Goal: Task Accomplishment & Management: Use online tool/utility

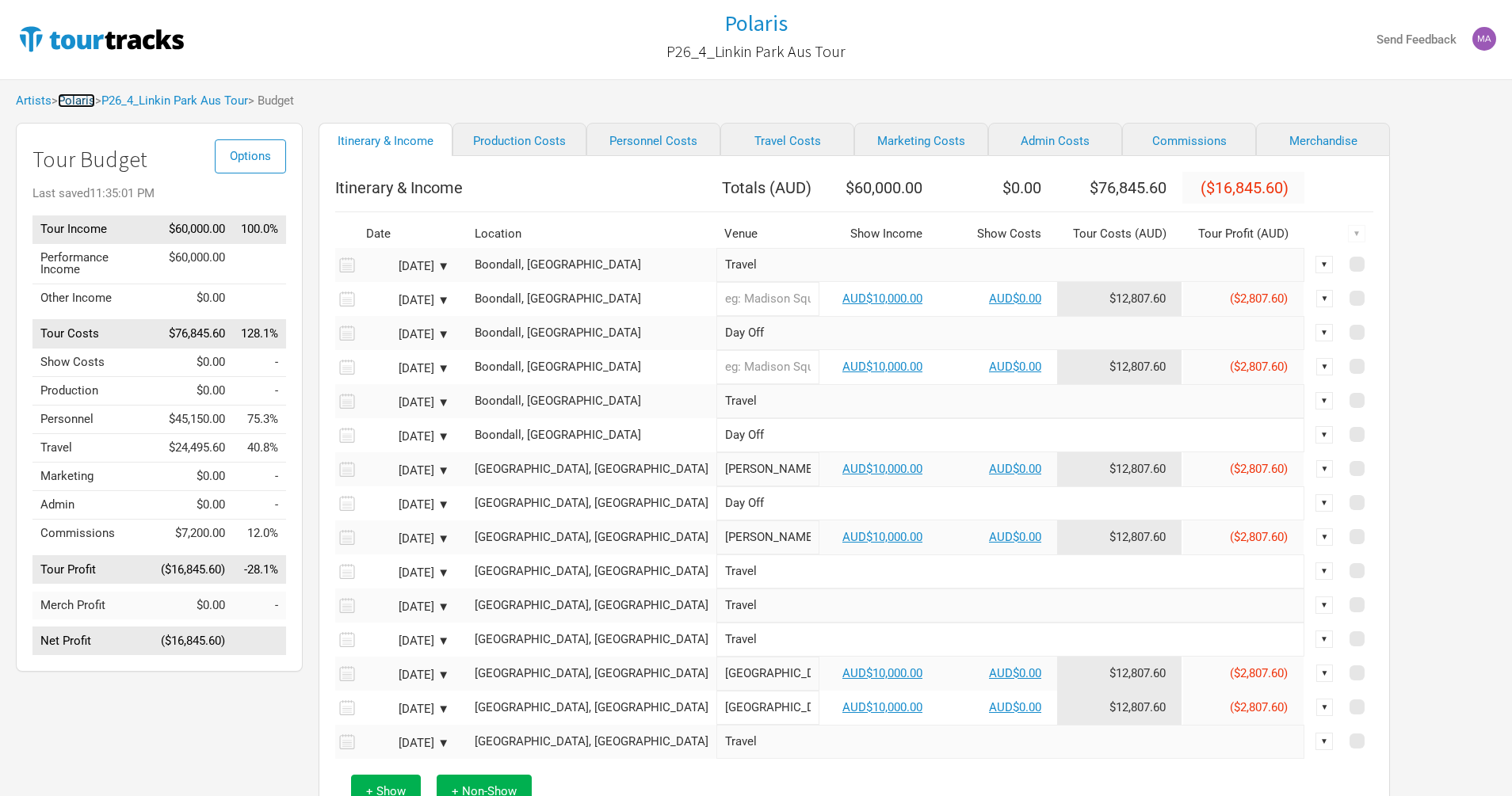
click at [80, 106] on link "Polaris" at bounding box center [76, 100] width 37 height 14
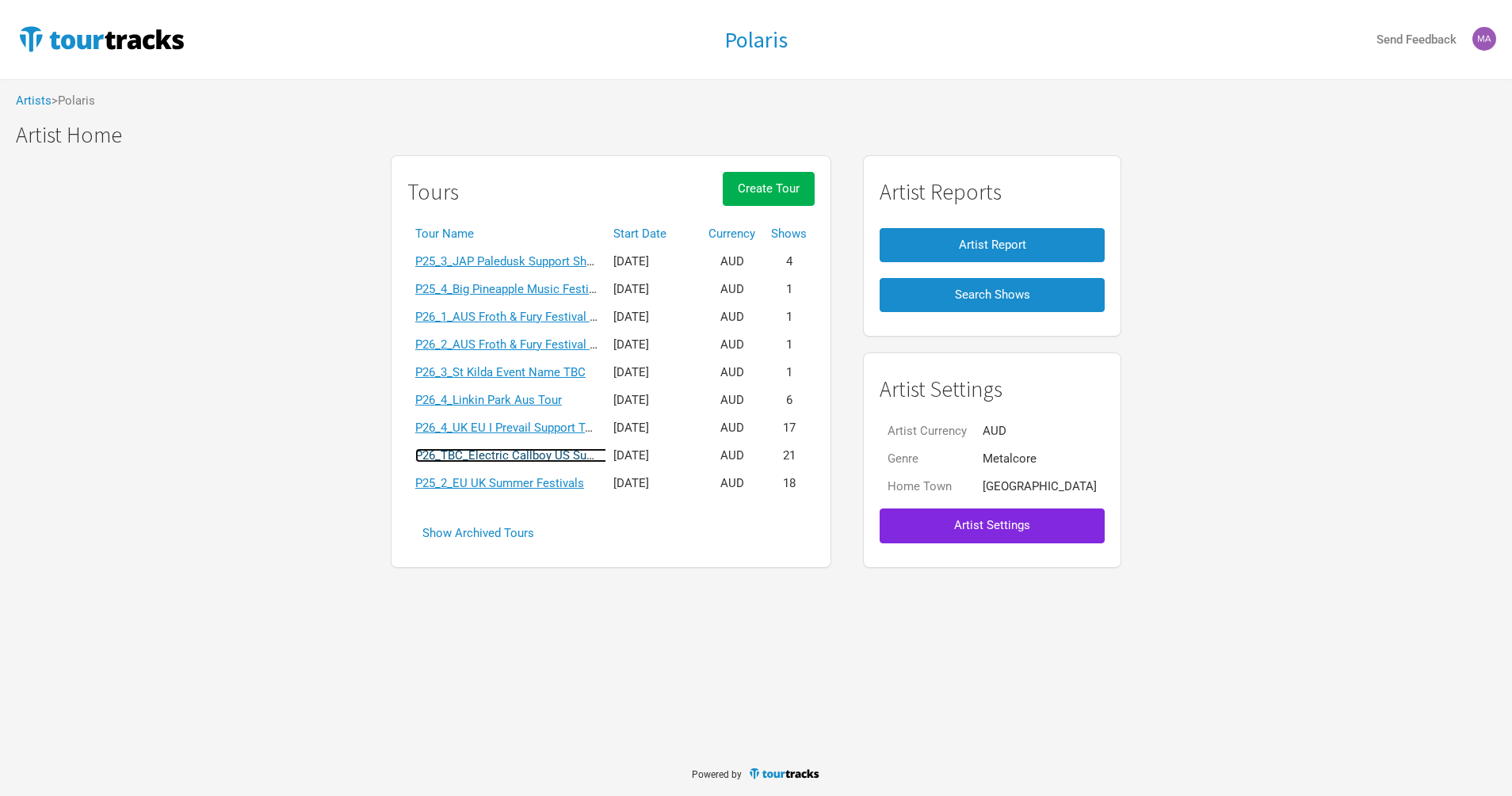
click at [505, 455] on link "P26_TBC_Electric Callboy US Support Tour" at bounding box center [528, 455] width 226 height 14
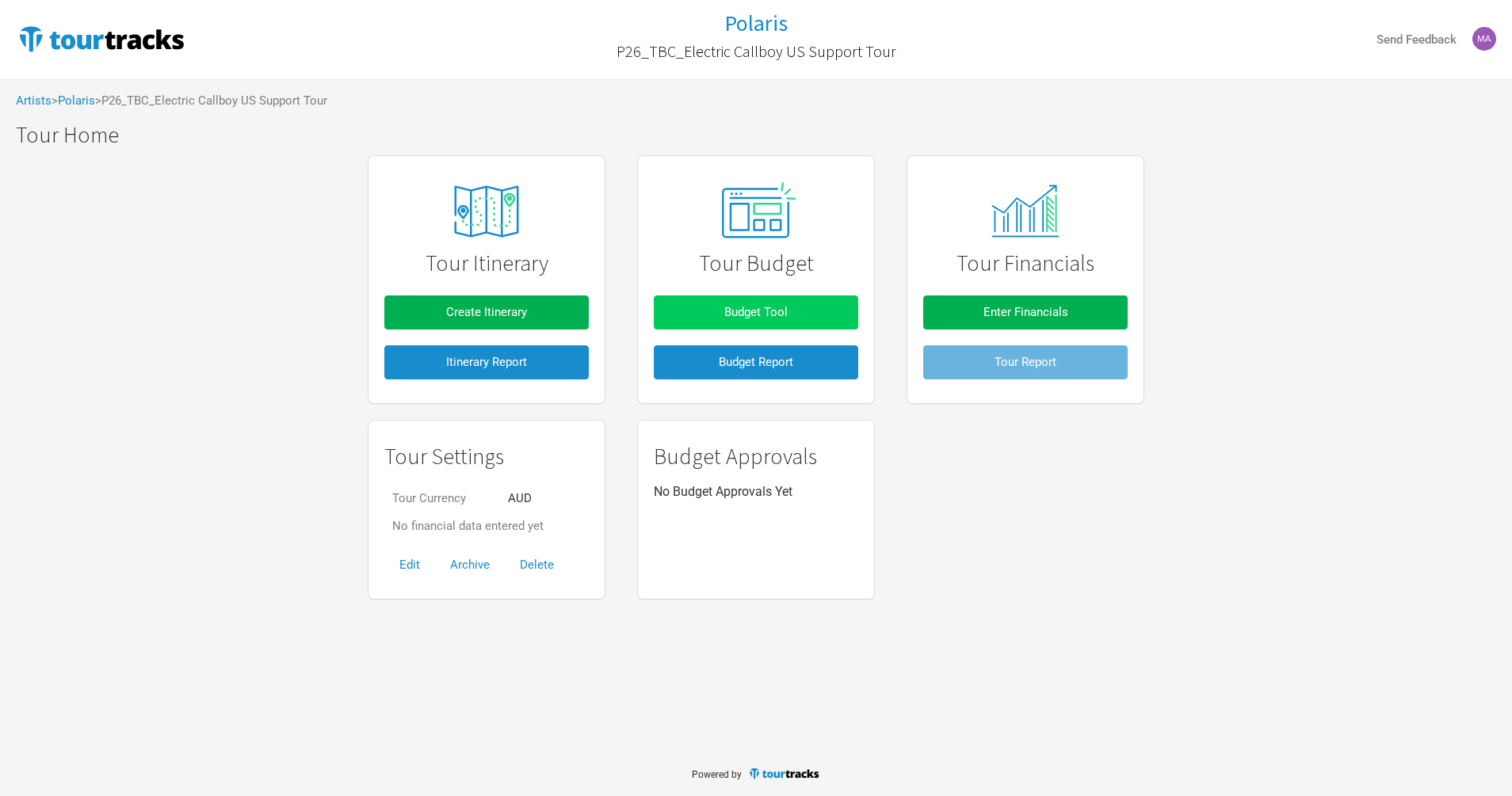
click at [704, 318] on button "Budget Tool" at bounding box center [756, 312] width 205 height 34
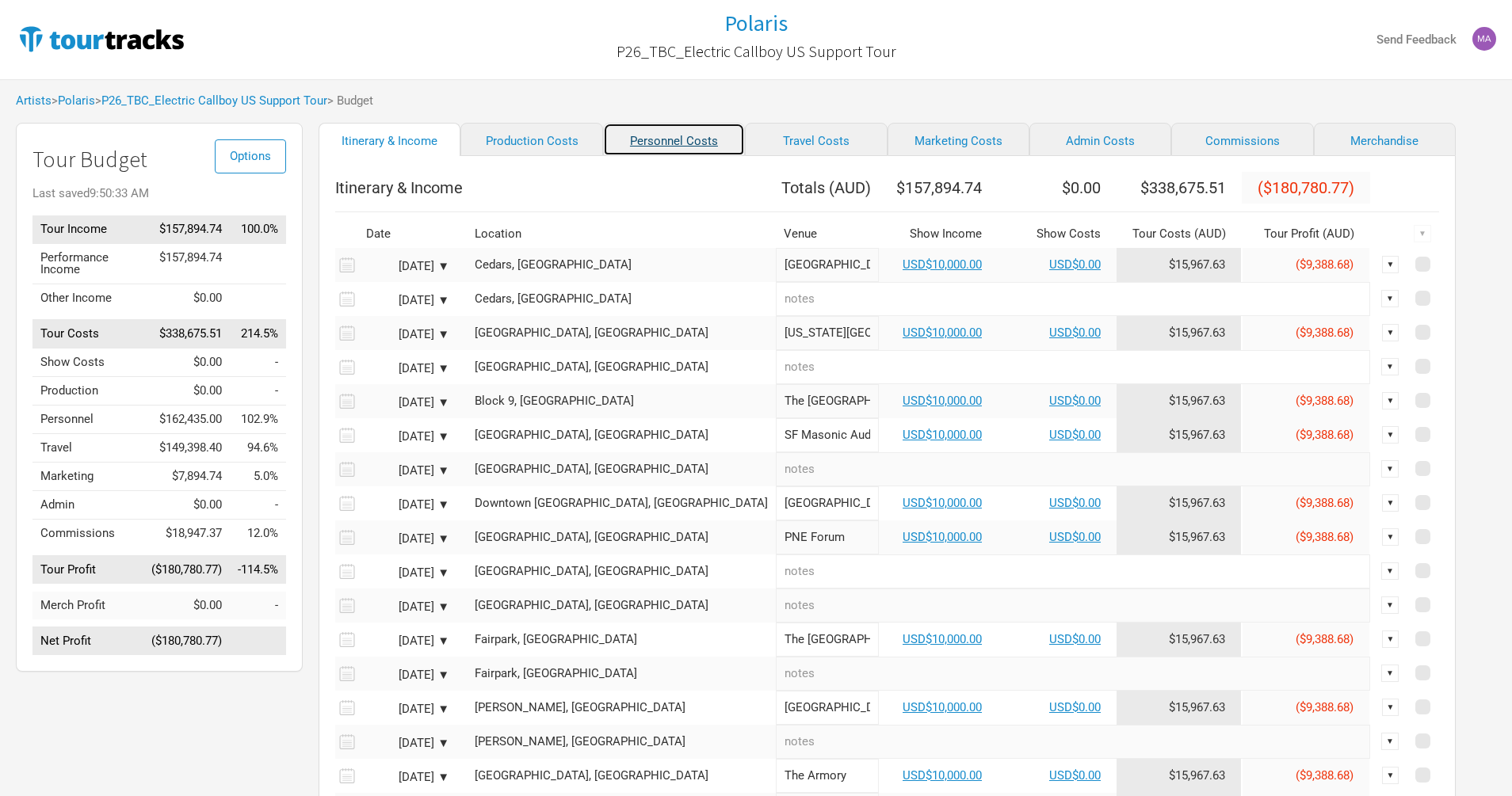
click at [656, 151] on link "Personnel Costs" at bounding box center [674, 140] width 142 height 33
select select "Shows"
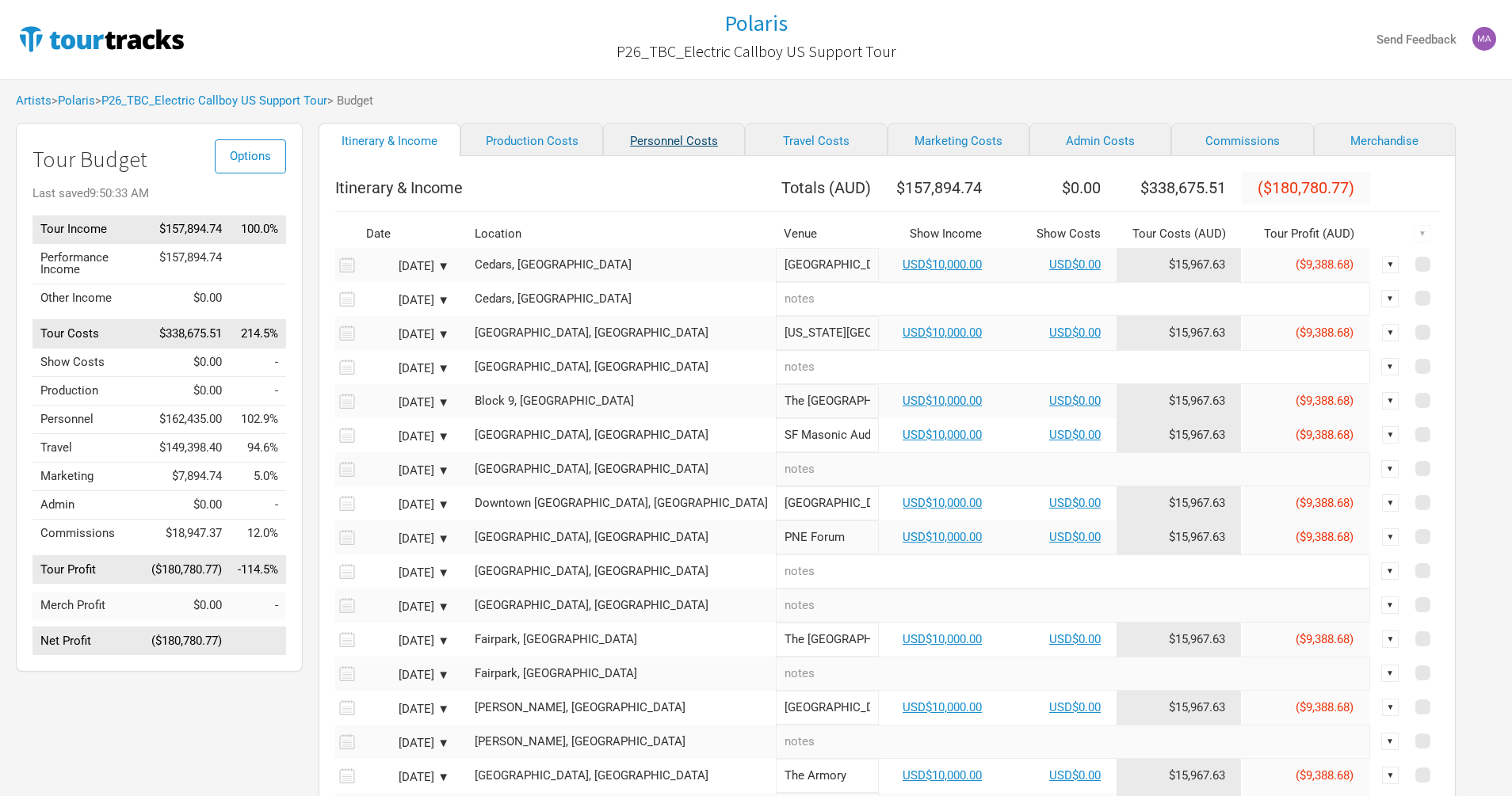
select select "Shows"
select select "Total Days"
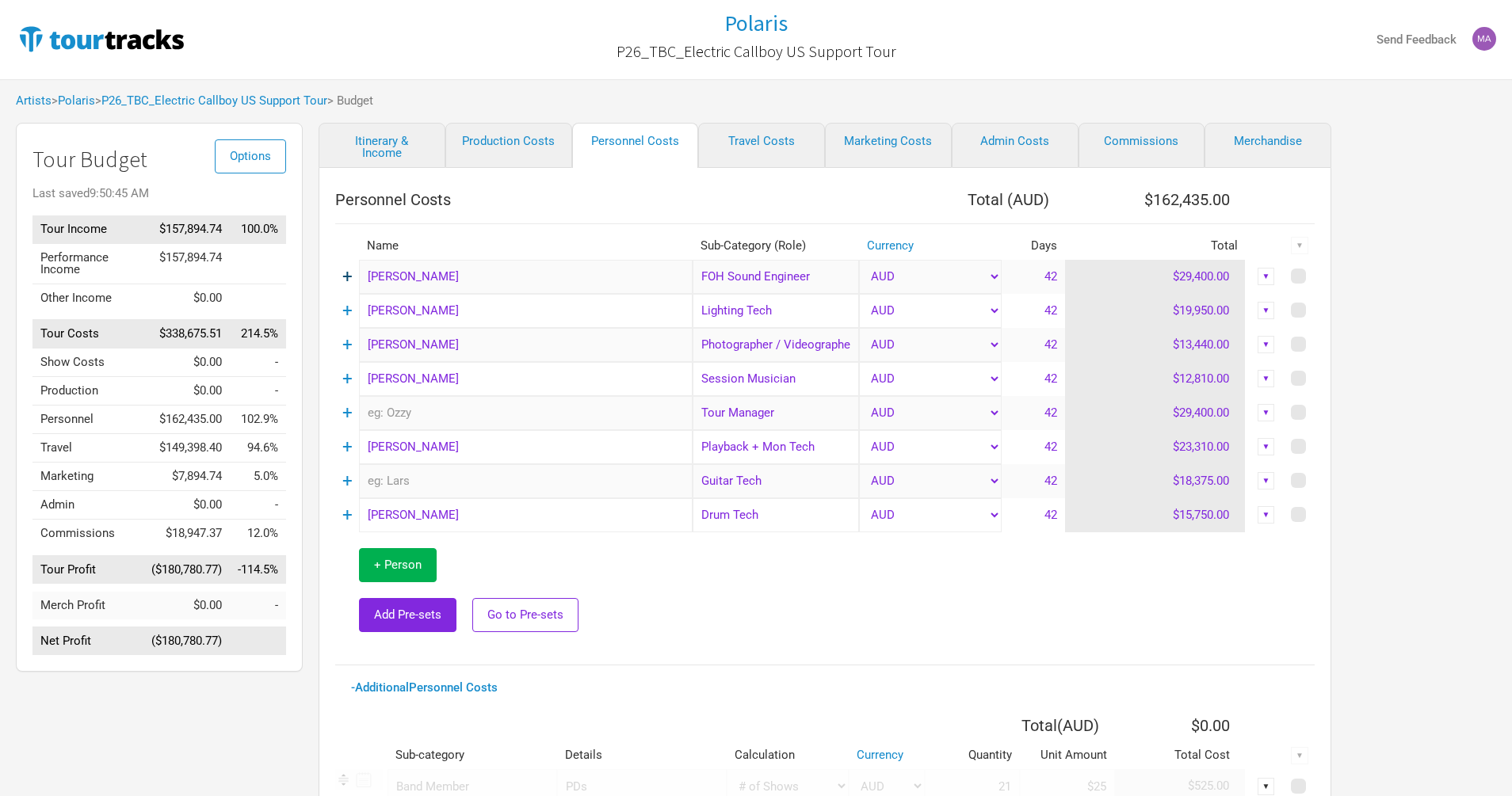
click at [345, 278] on link "+" at bounding box center [348, 276] width 11 height 20
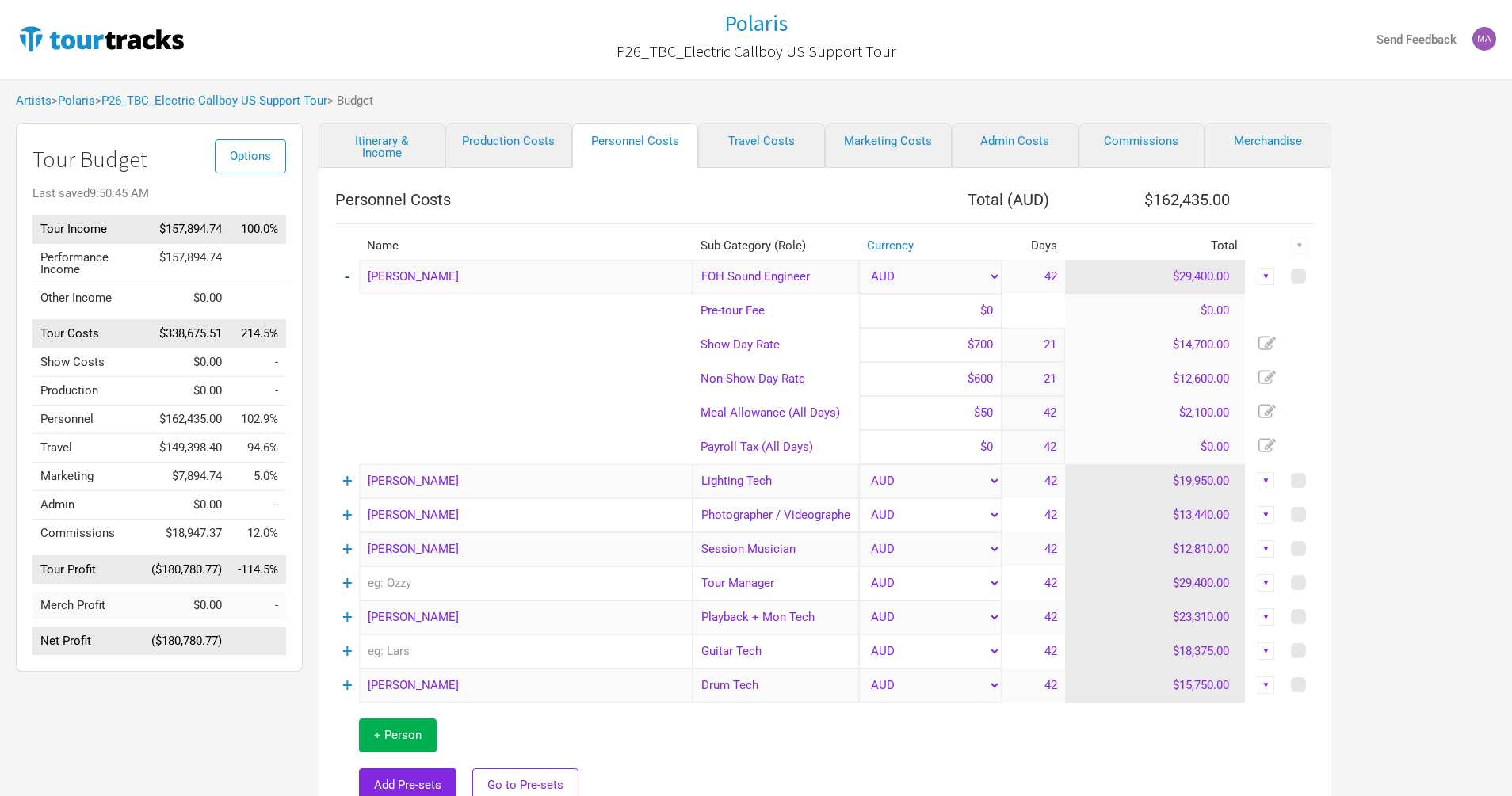
click at [345, 276] on link "-" at bounding box center [347, 276] width 4 height 20
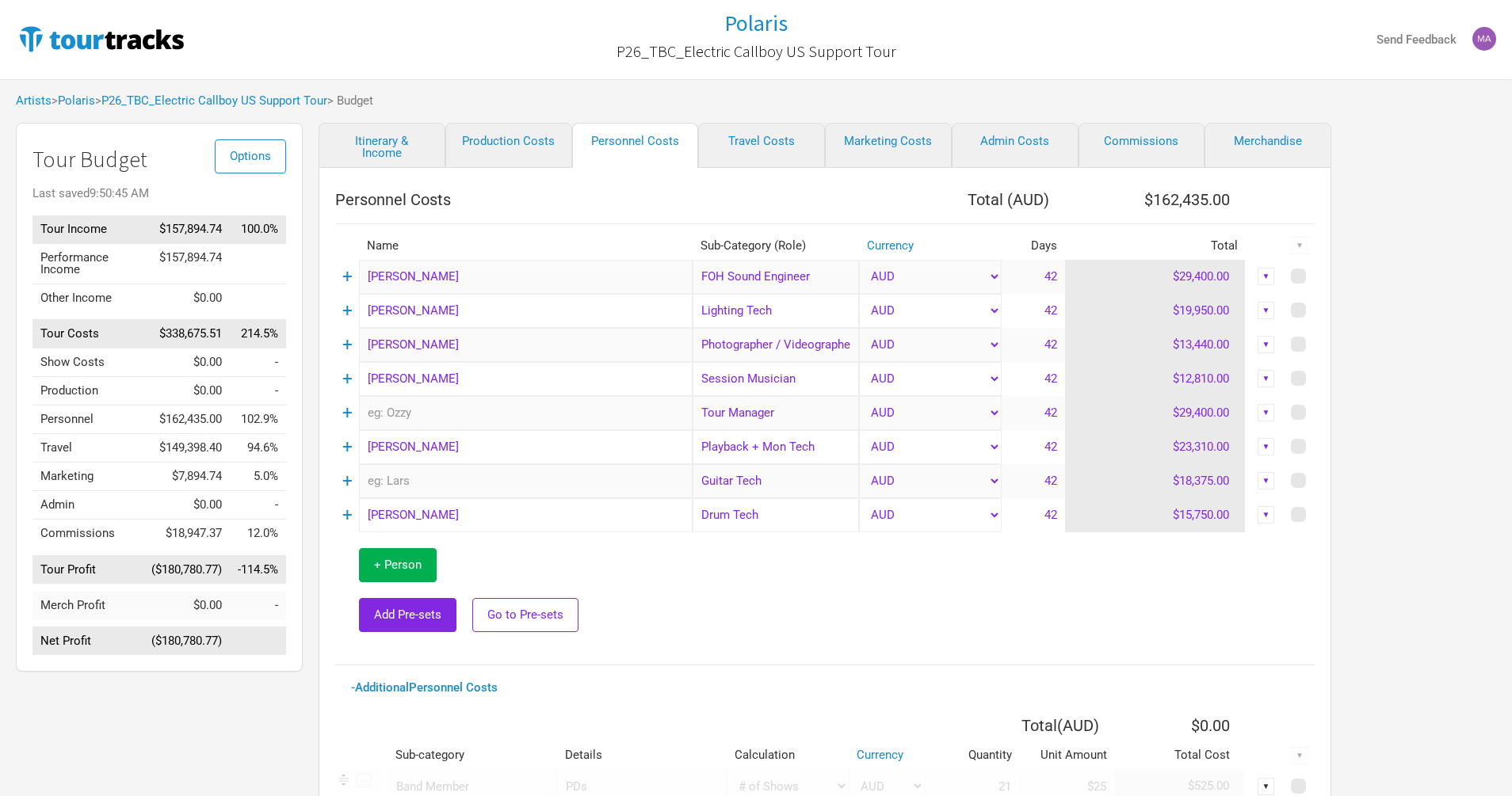
click at [1264, 514] on div "▼" at bounding box center [1266, 515] width 18 height 18
click at [1205, 598] on link "Hide" at bounding box center [1216, 595] width 97 height 12
click at [1264, 475] on div "▼" at bounding box center [1266, 481] width 18 height 18
click at [81, 108] on div "Artists > Polaris > P26_TBC_Electric Callboy US Support Tour > Budget" at bounding box center [756, 101] width 1512 height 44
click at [81, 104] on link "Polaris" at bounding box center [76, 100] width 37 height 14
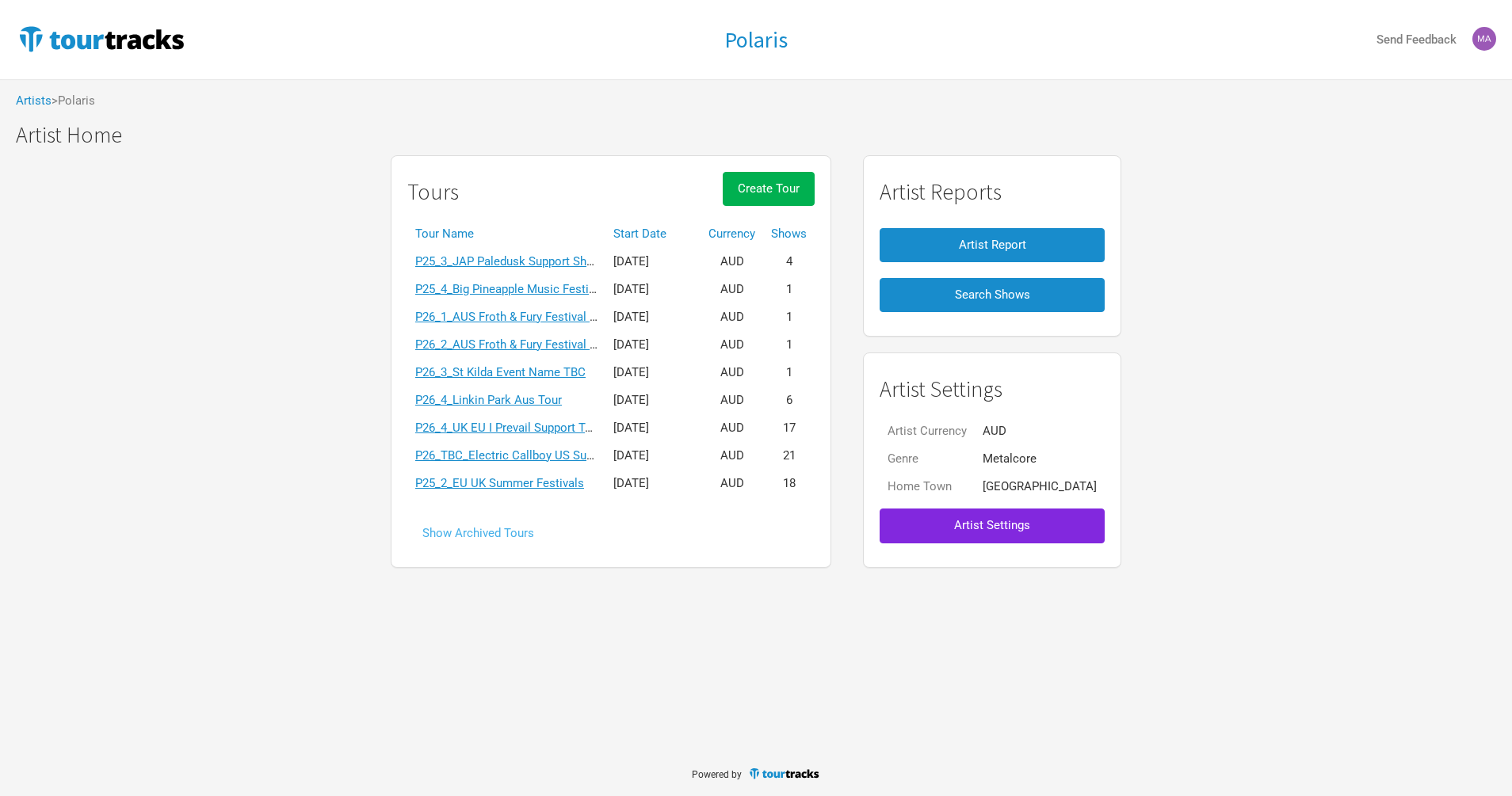
click at [523, 536] on button "Show Archived Tours" at bounding box center [479, 533] width 142 height 34
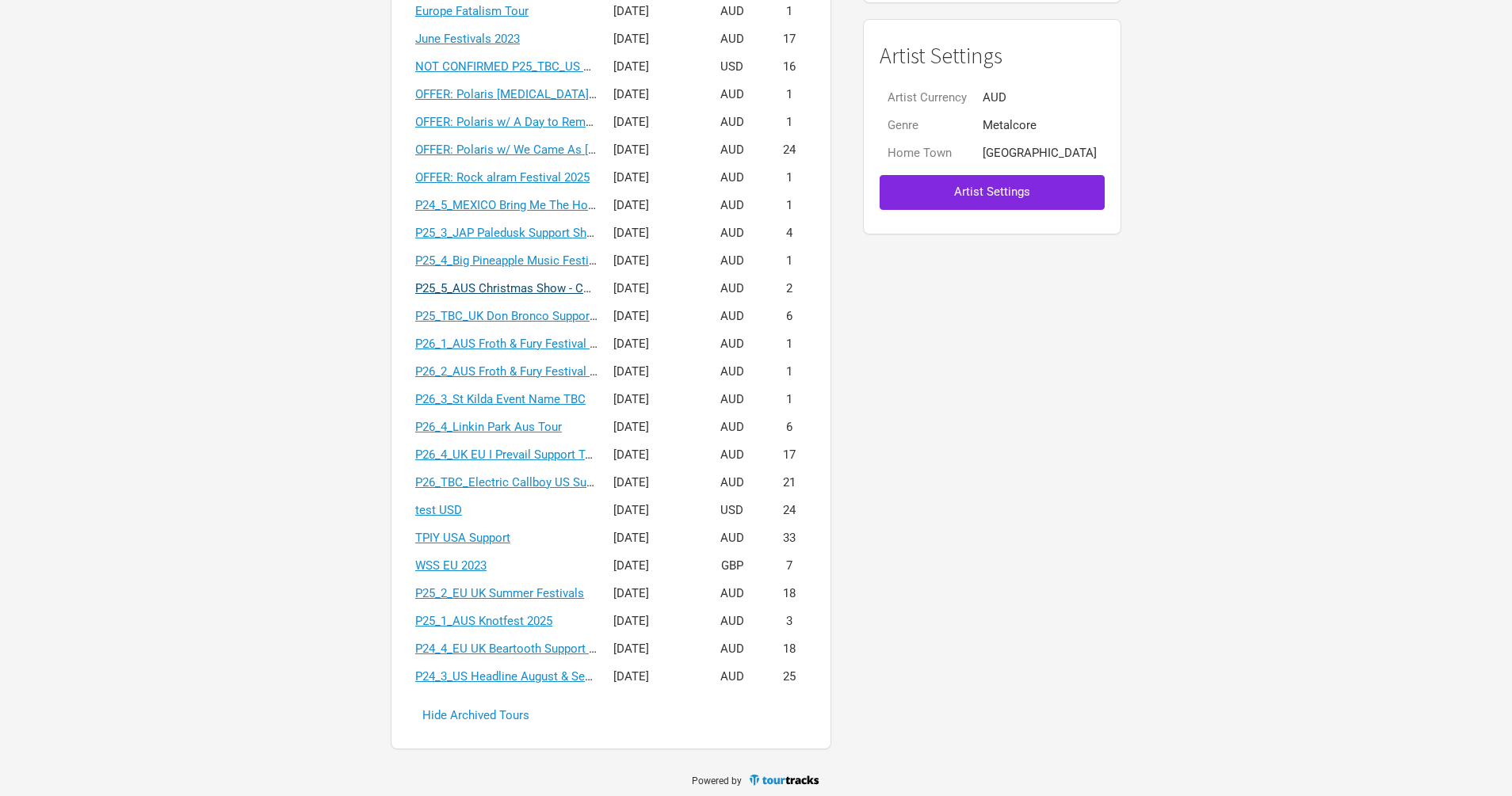
scroll to position [337, 0]
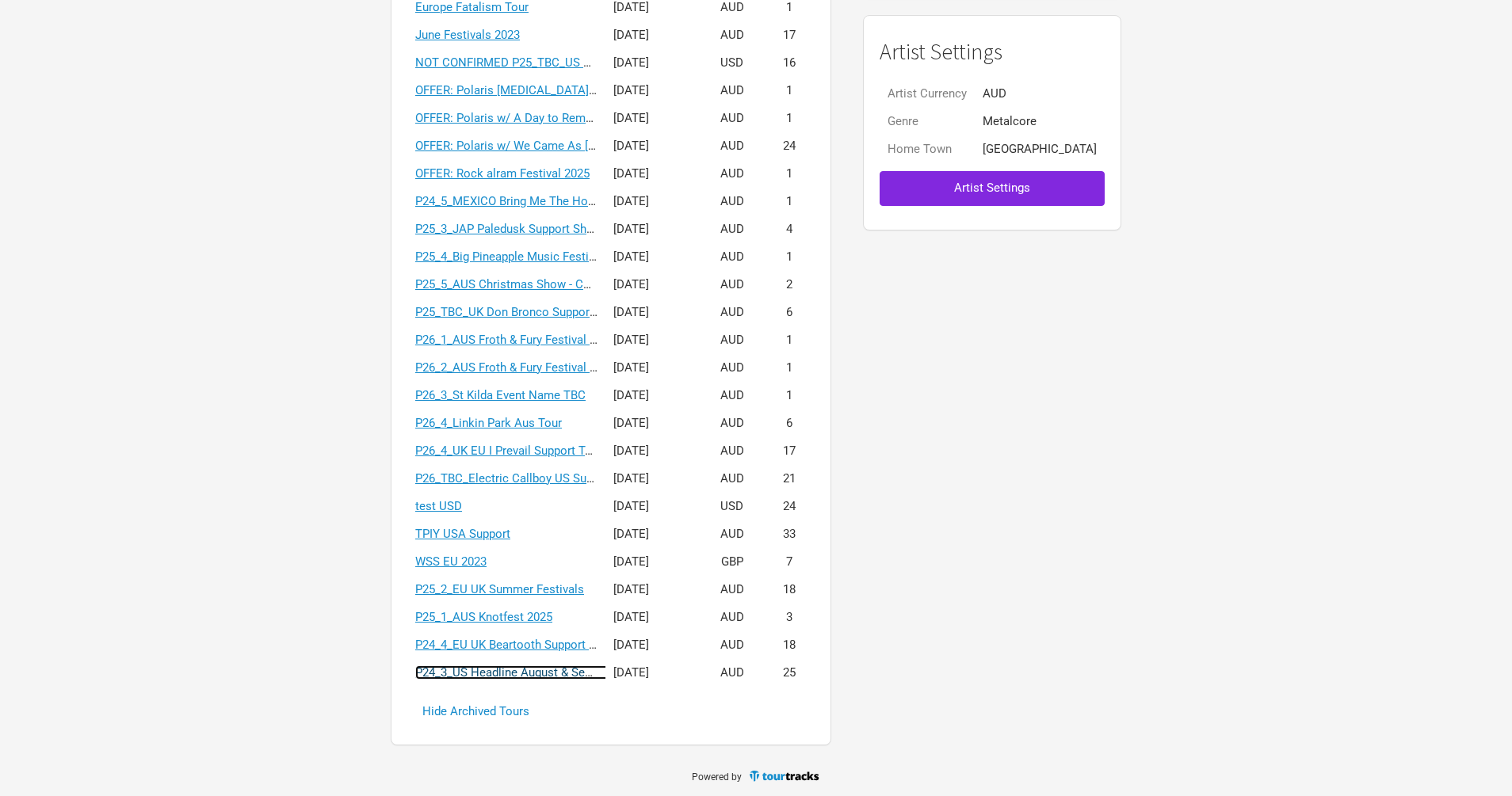
click at [532, 671] on link "P24_3_US Headline August & September" at bounding box center [522, 672] width 213 height 14
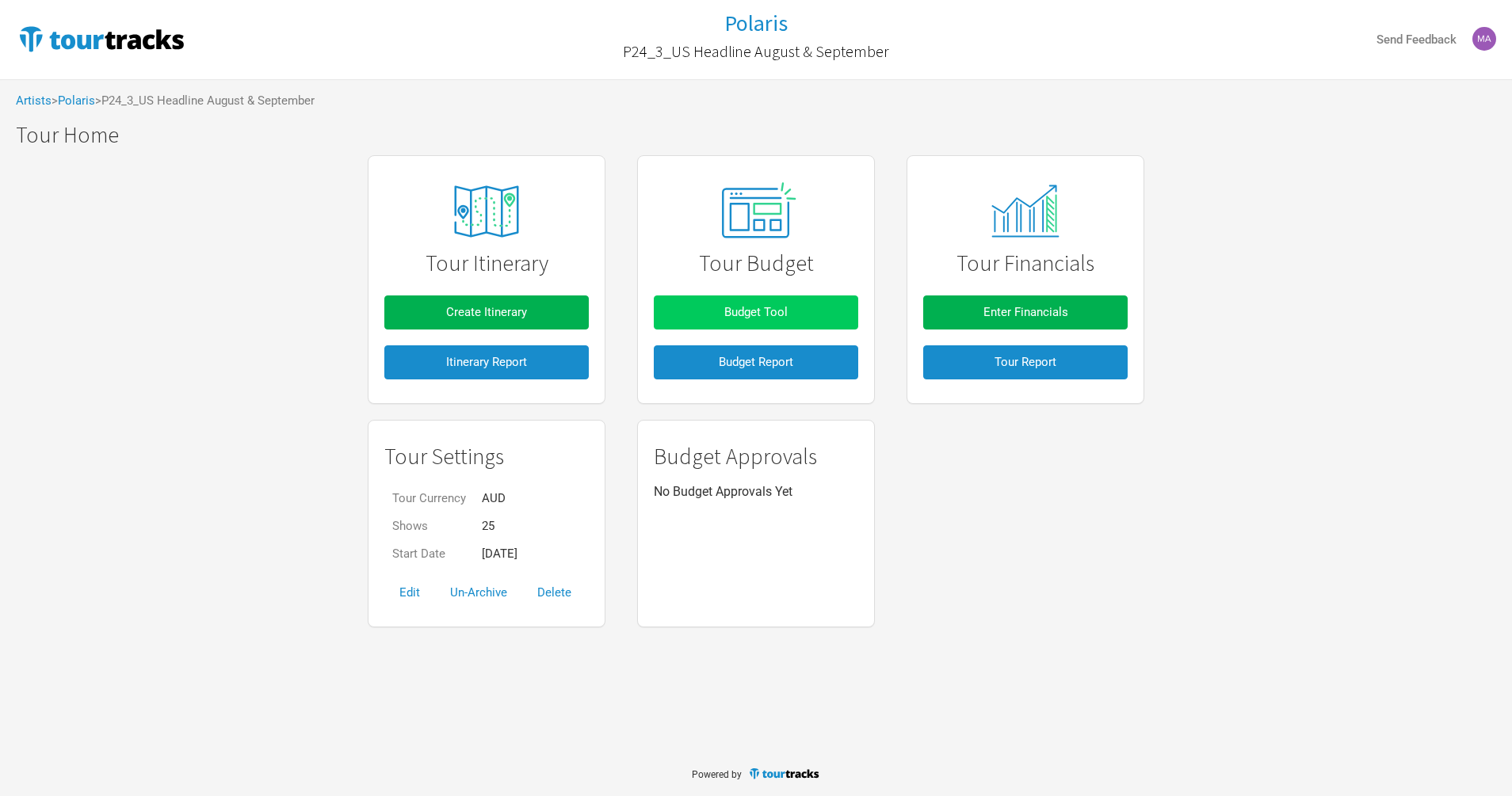
click at [709, 321] on button "Budget Tool" at bounding box center [756, 312] width 205 height 34
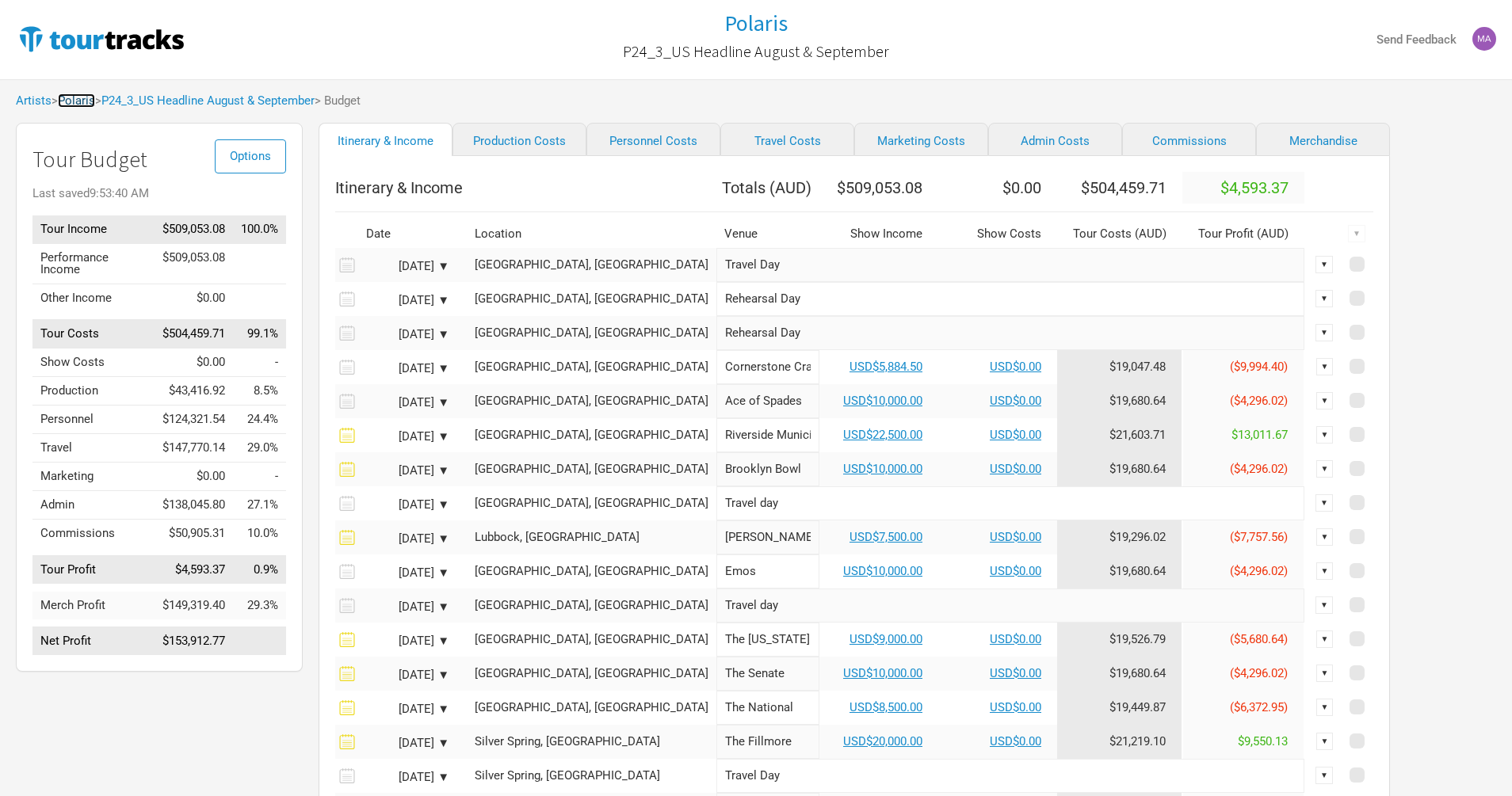
click at [83, 100] on link "Polaris" at bounding box center [76, 100] width 37 height 14
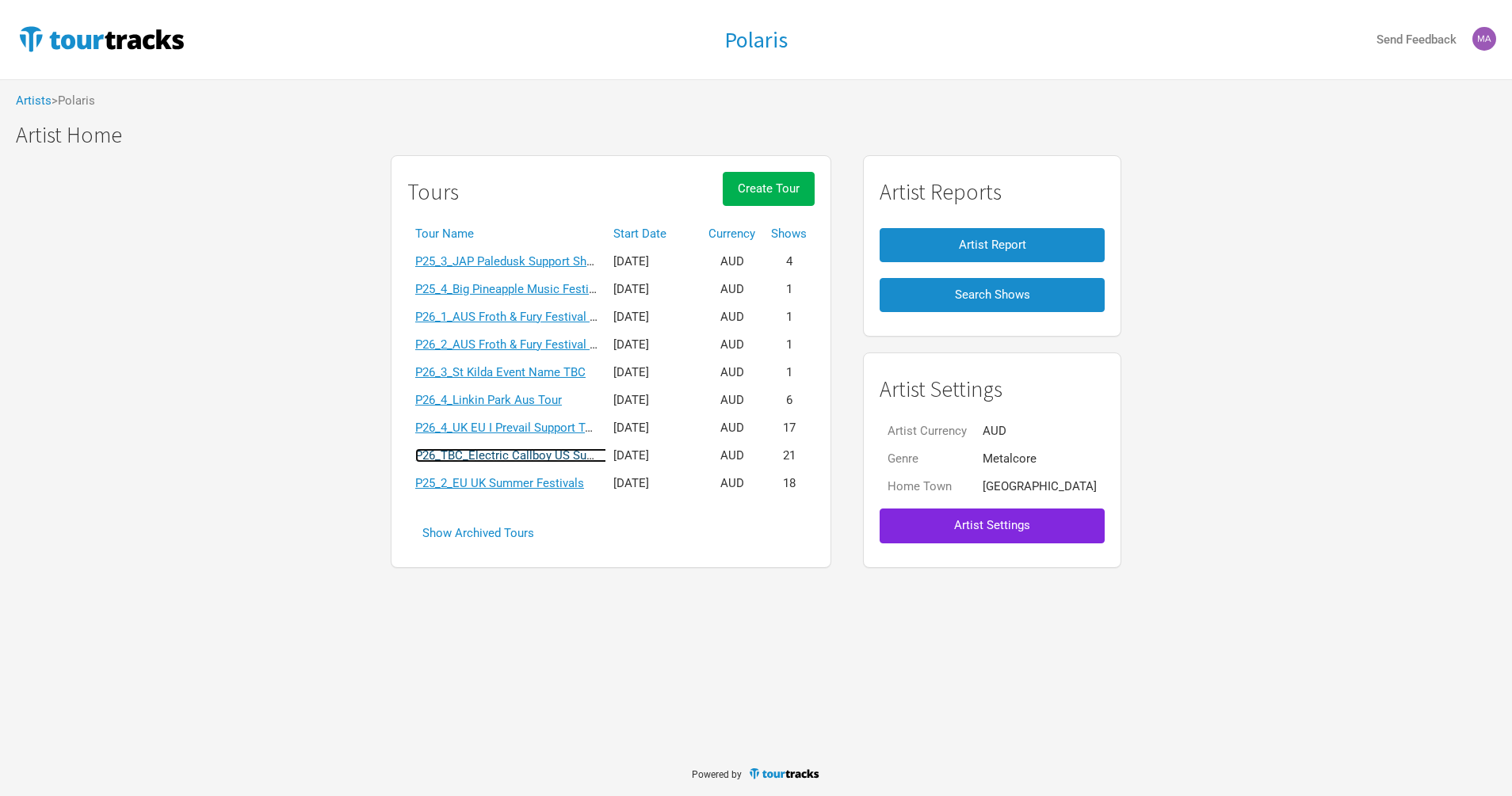
click at [494, 453] on link "P26_TBC_Electric Callboy US Support Tour" at bounding box center [528, 455] width 226 height 14
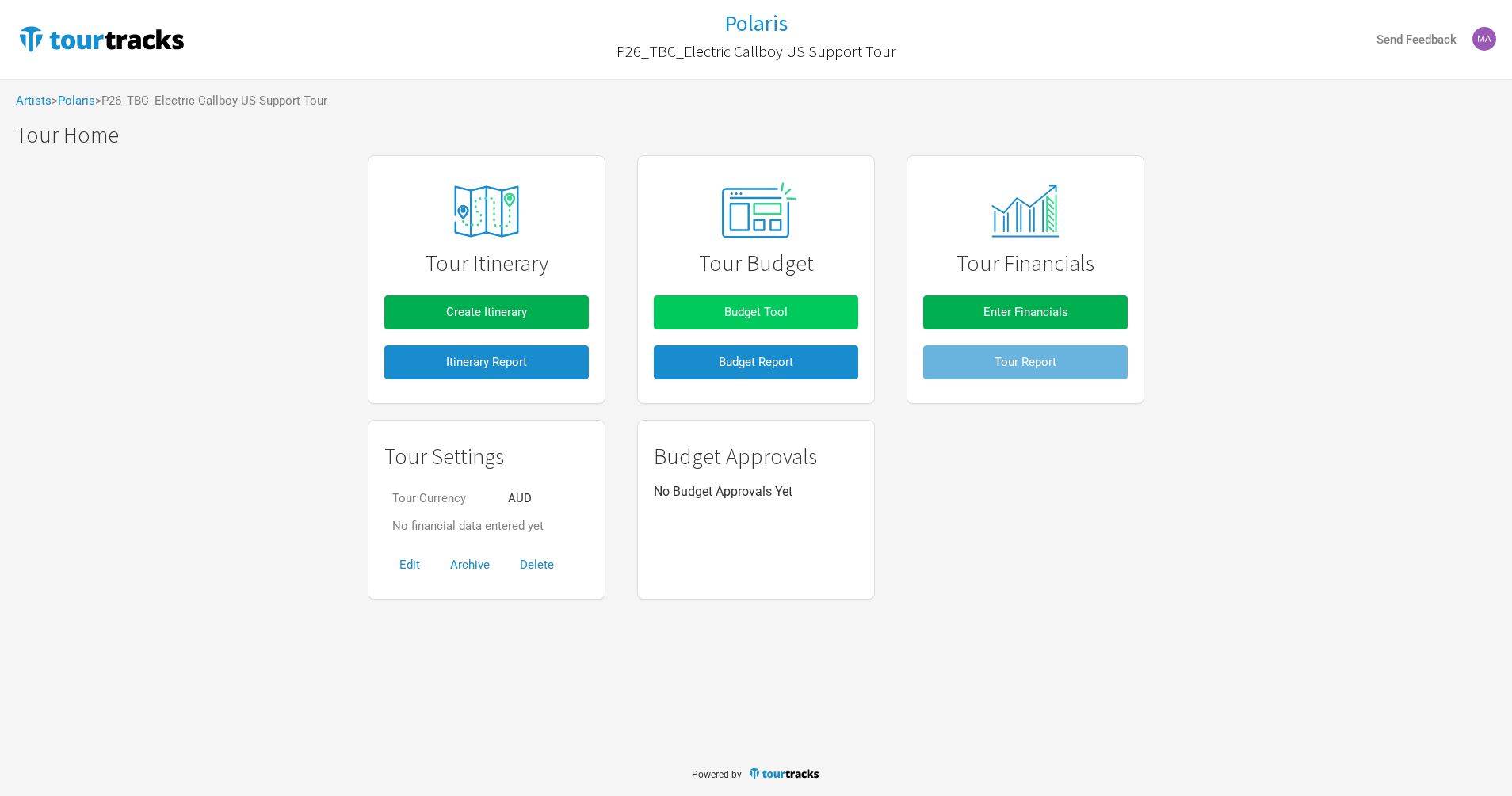
click at [689, 306] on button "Budget Tool" at bounding box center [756, 312] width 205 height 34
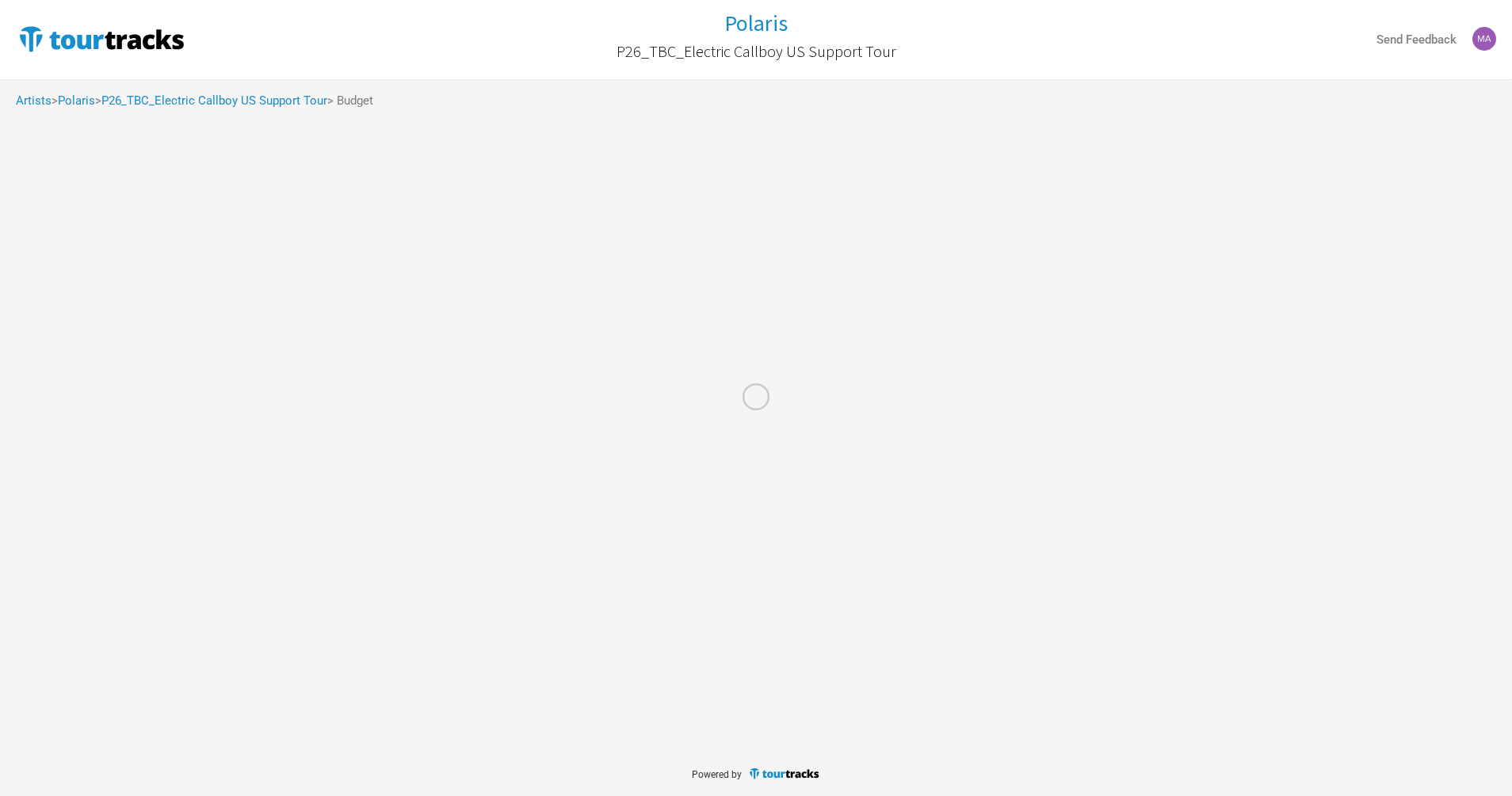
click at [705, 313] on div at bounding box center [756, 398] width 1512 height 796
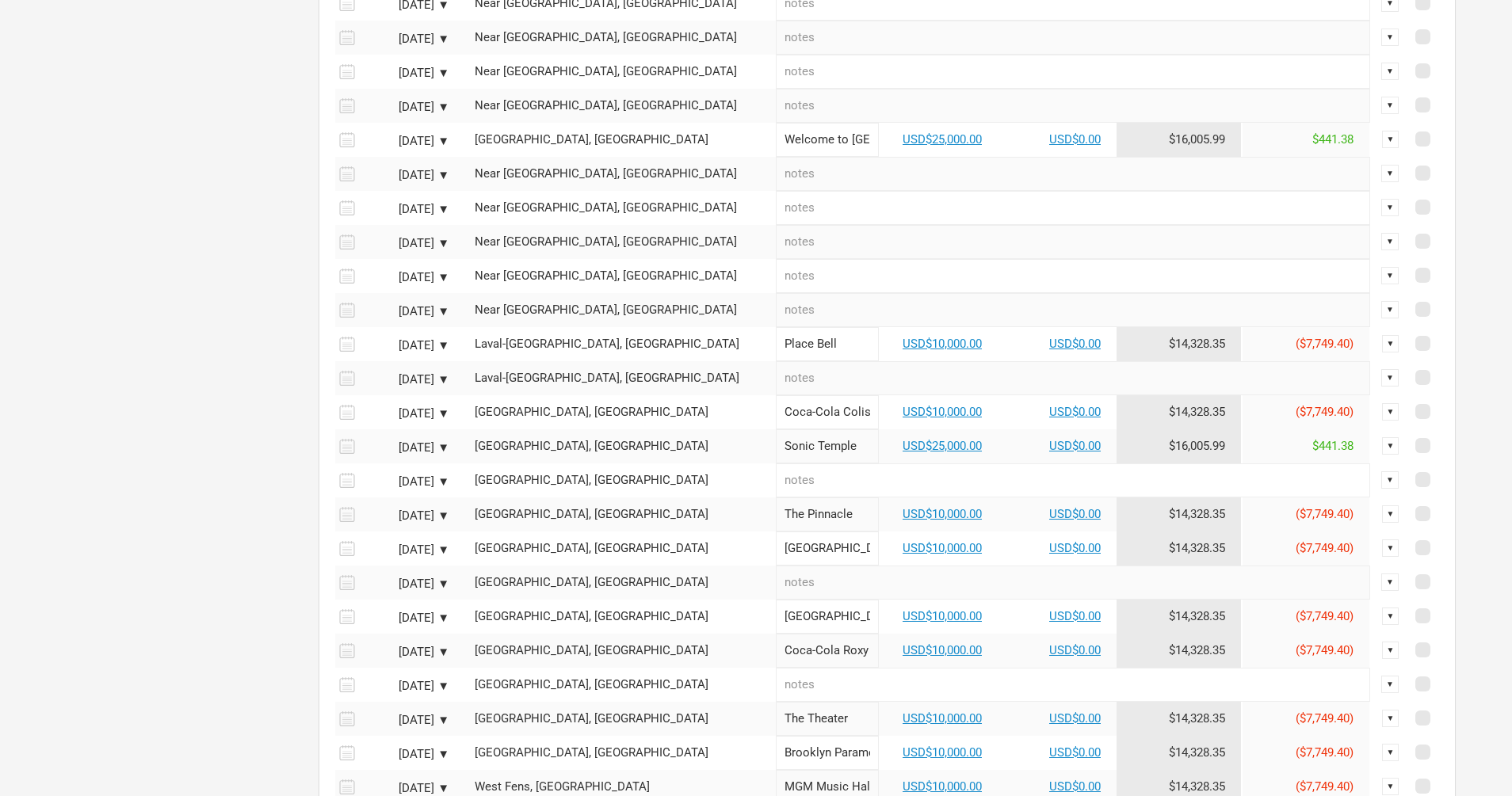
scroll to position [645, 0]
